Goal: Information Seeking & Learning: Learn about a topic

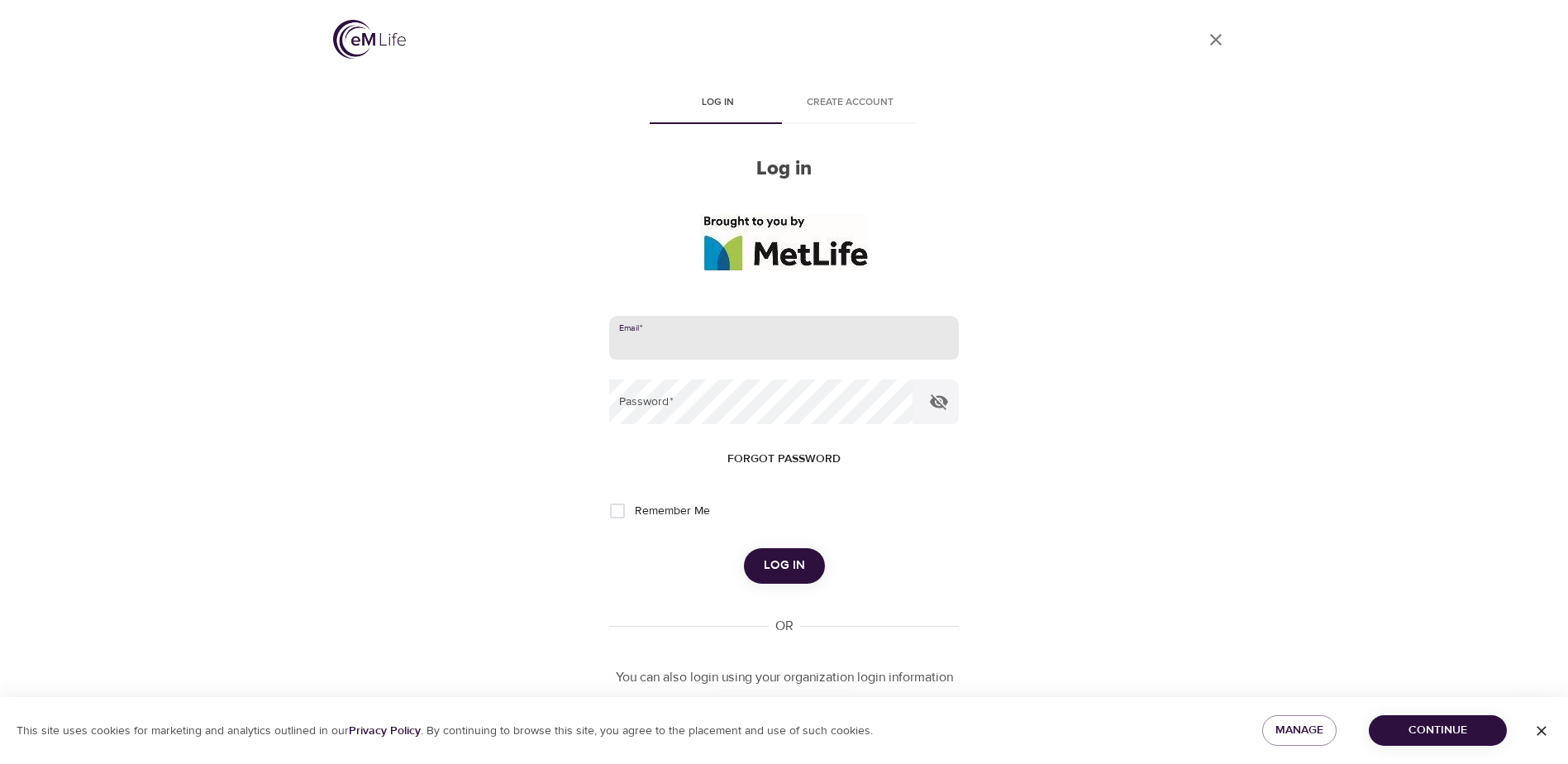
click at [693, 355] on input "email" at bounding box center [784, 338] width 349 height 44
type input "pmeier@metlife.com"
click at [783, 567] on span "Log in" at bounding box center [784, 566] width 42 height 21
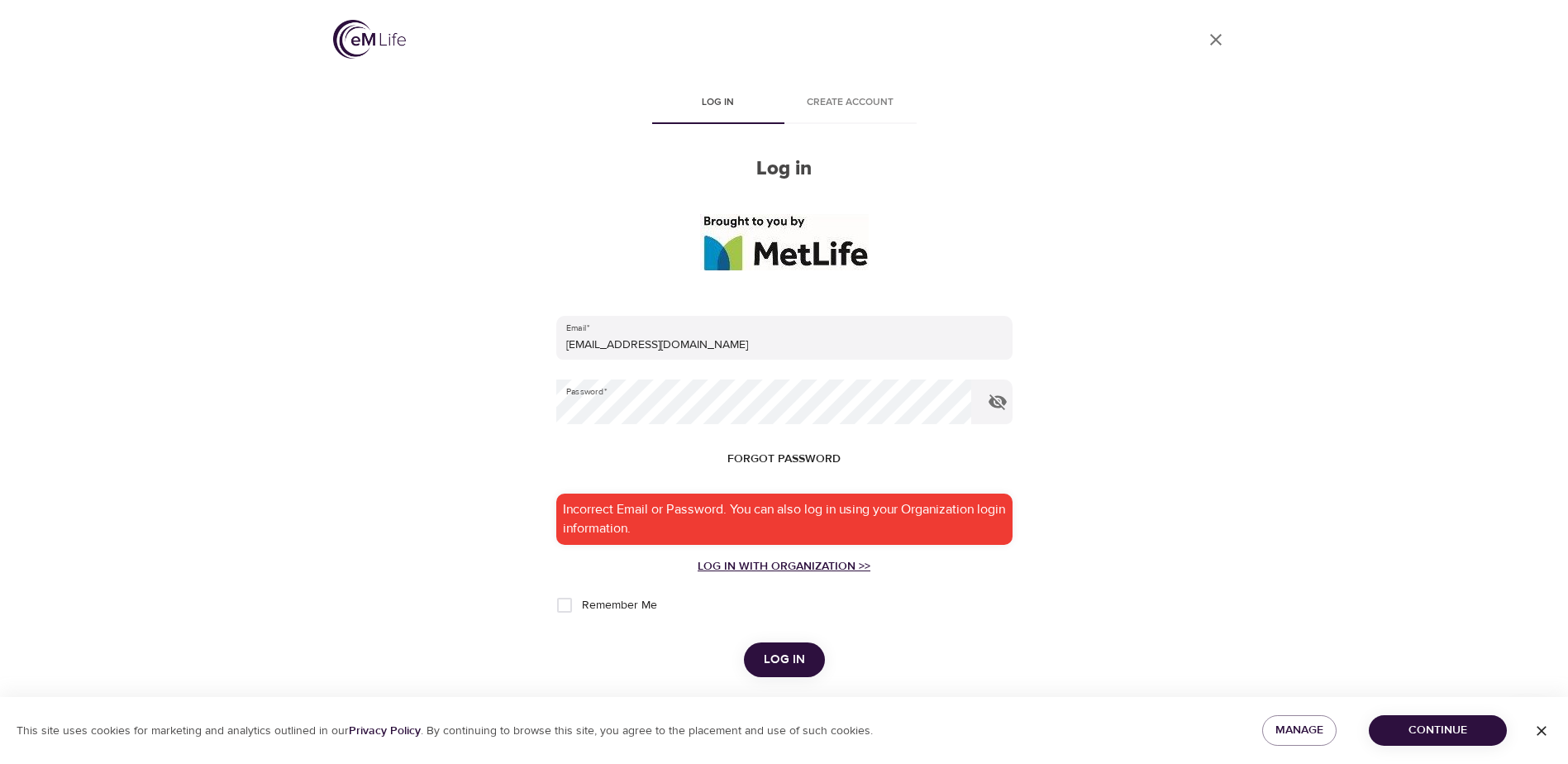
click at [781, 568] on div "Log in with Organization >>" at bounding box center [784, 566] width 456 height 17
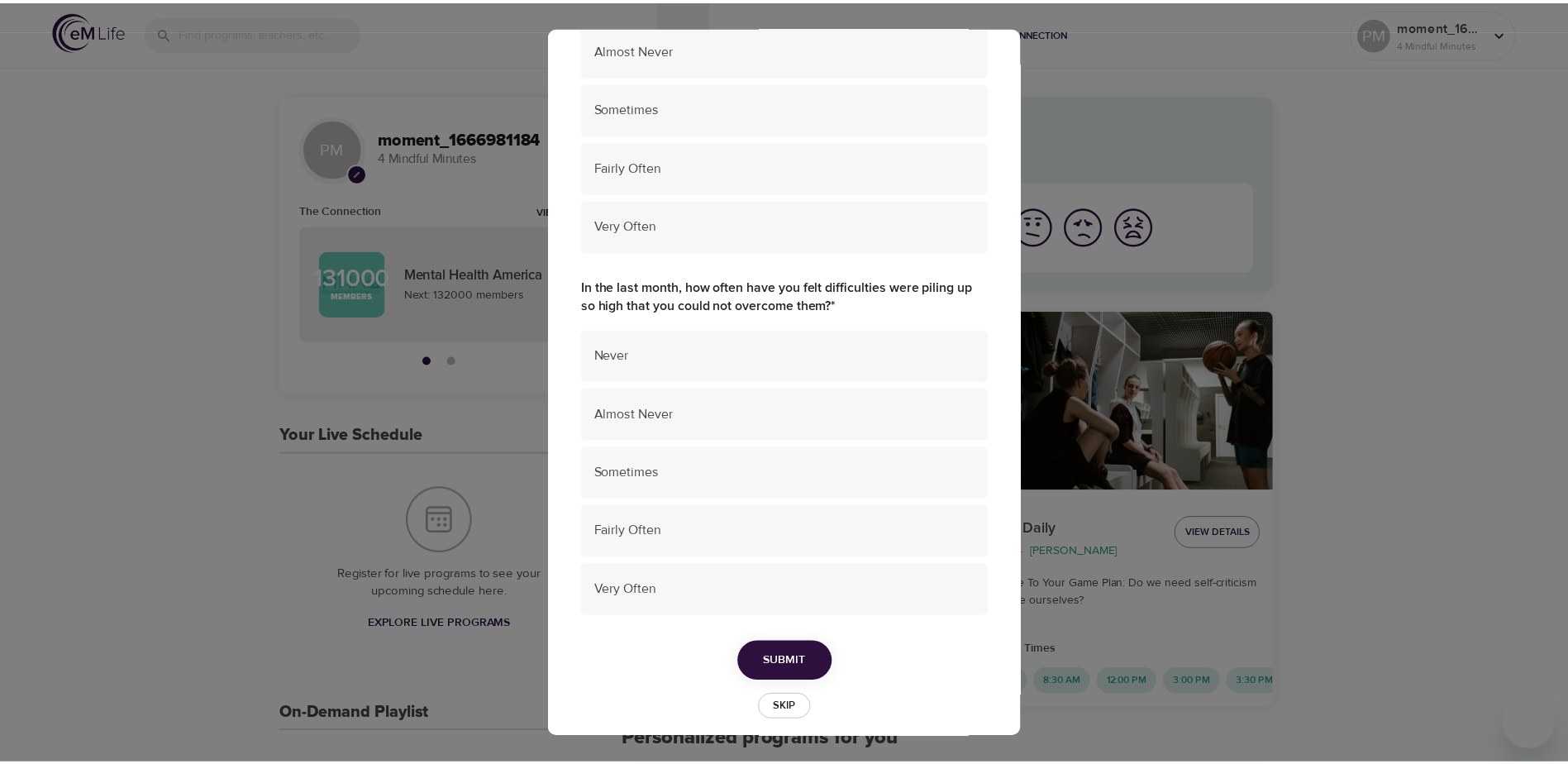
scroll to position [1042, 0]
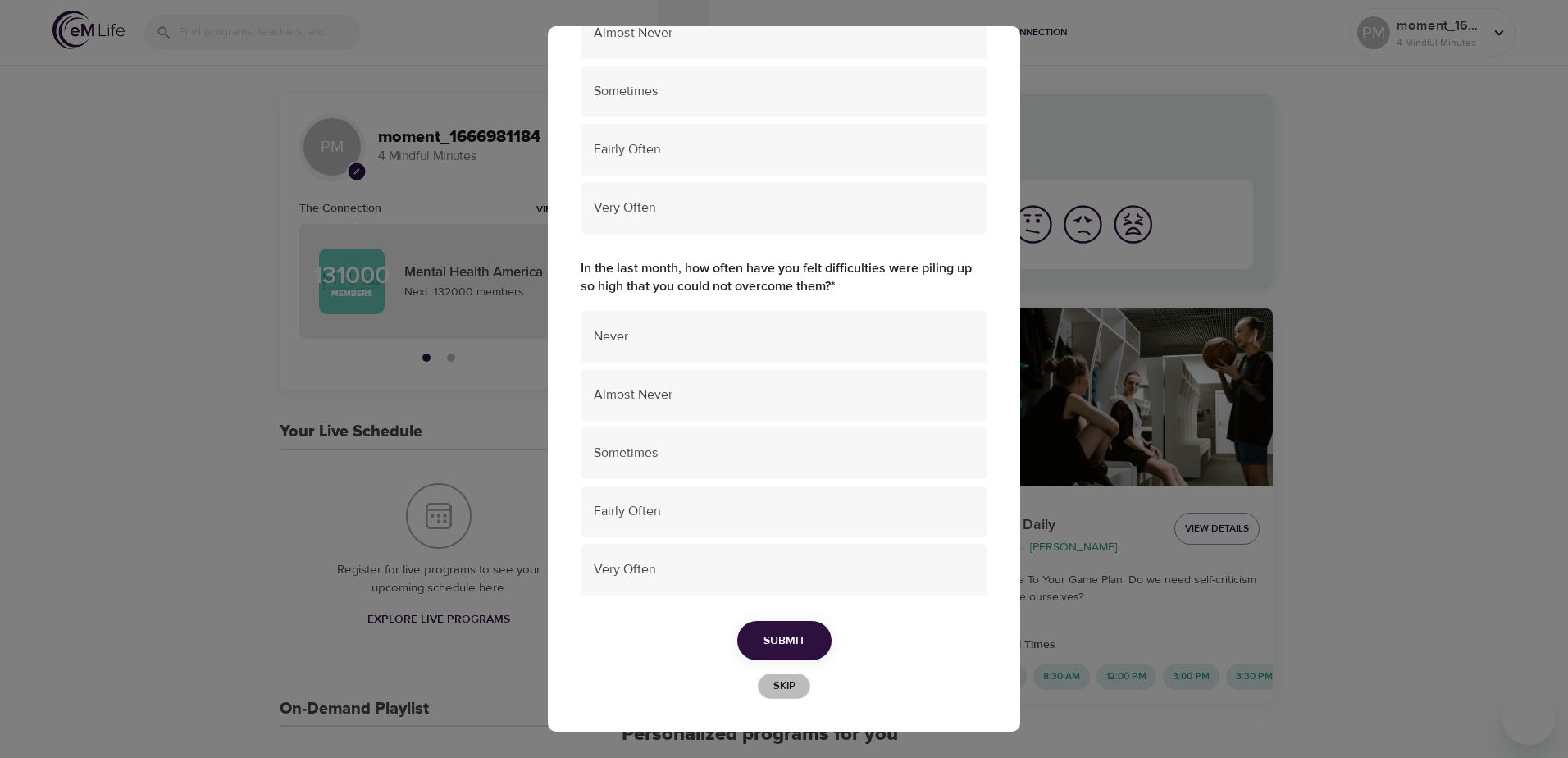
click at [770, 687] on span "Skip" at bounding box center [784, 685] width 36 height 18
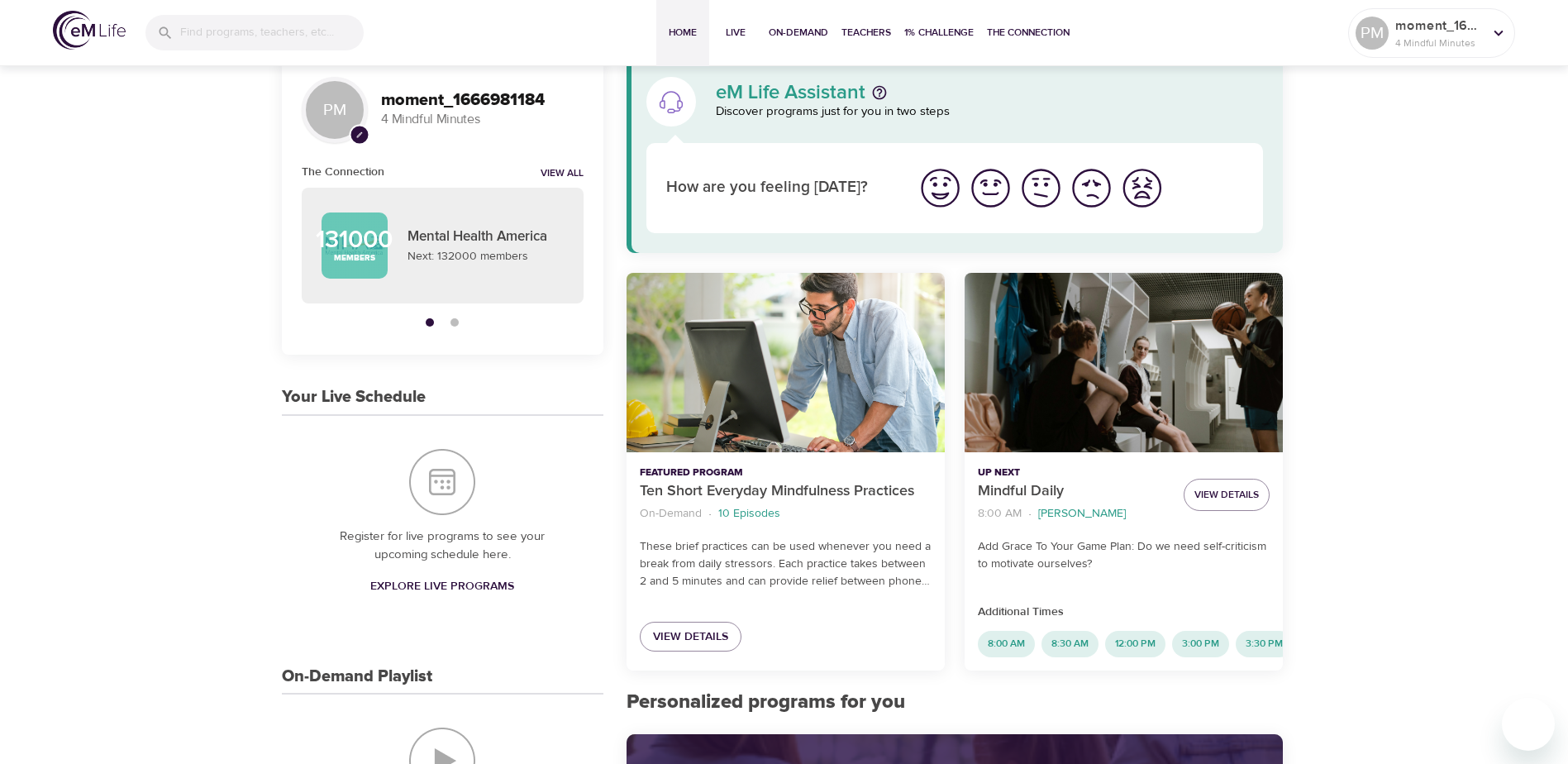
scroll to position [0, 0]
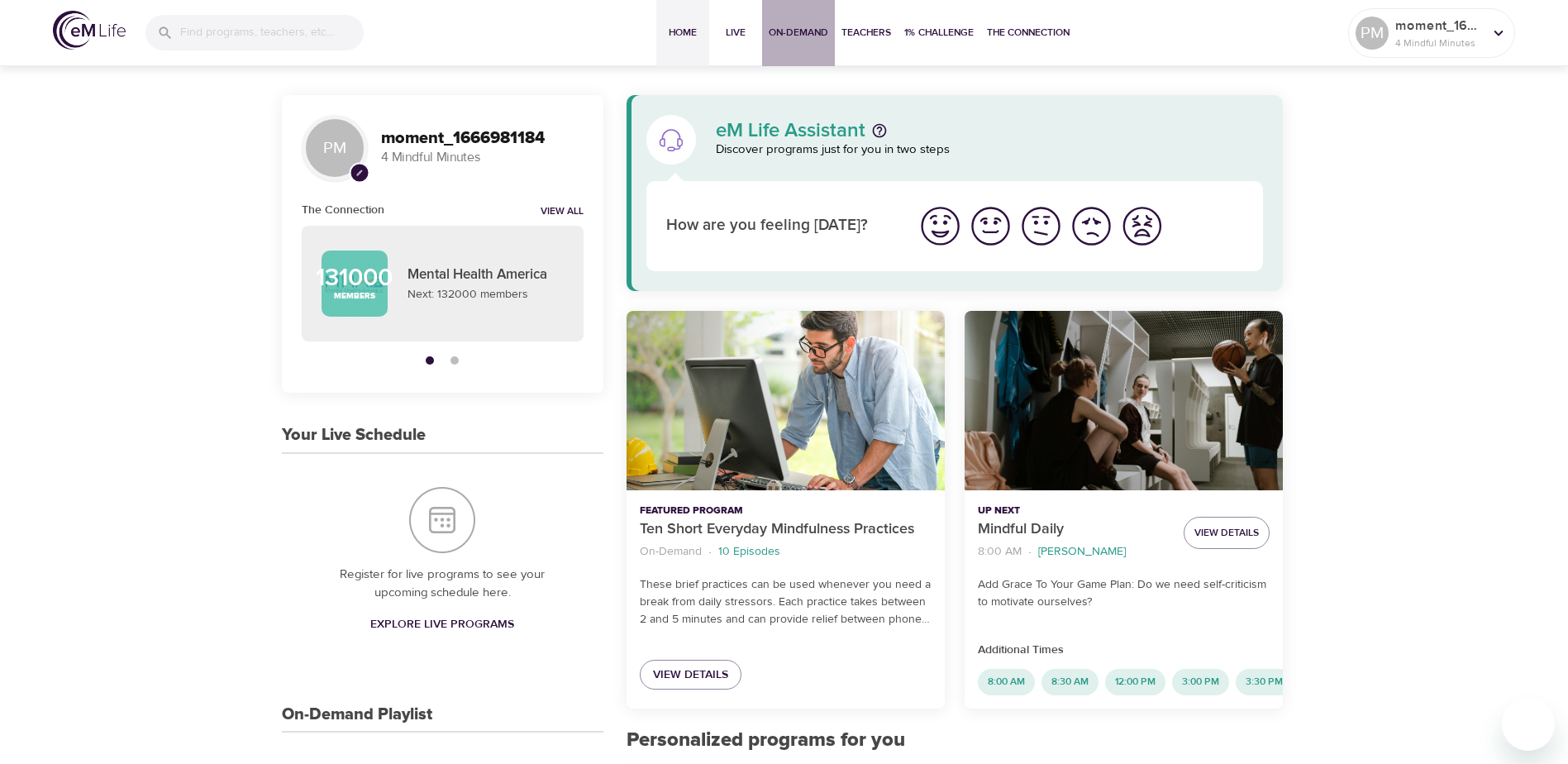
click at [804, 36] on span "On-Demand" at bounding box center [798, 33] width 59 height 18
